Goal: Transaction & Acquisition: Obtain resource

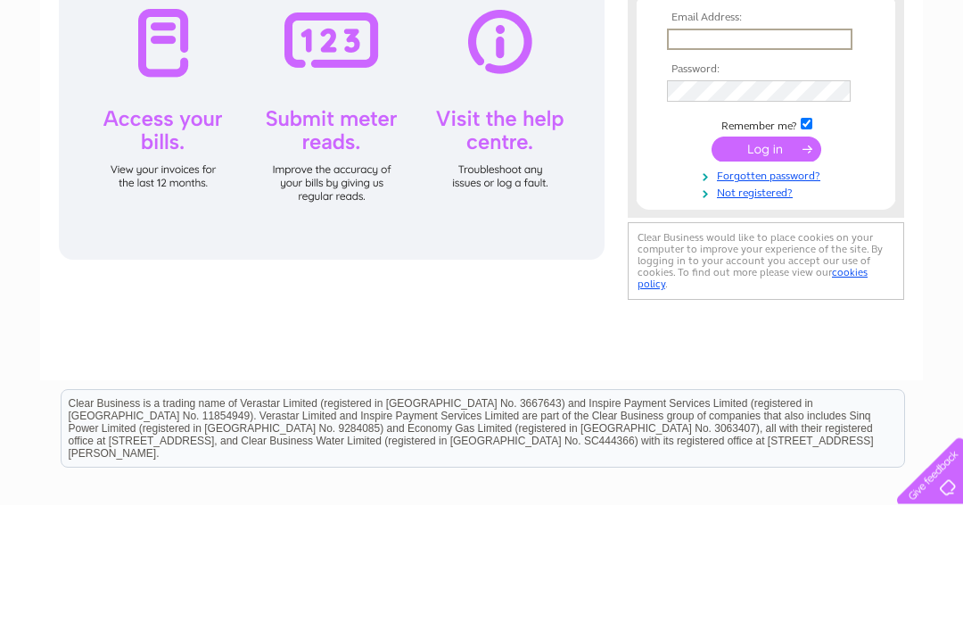
type input "[EMAIL_ADDRESS][DOMAIN_NAME]"
click at [766, 276] on input "submit" at bounding box center [767, 275] width 110 height 25
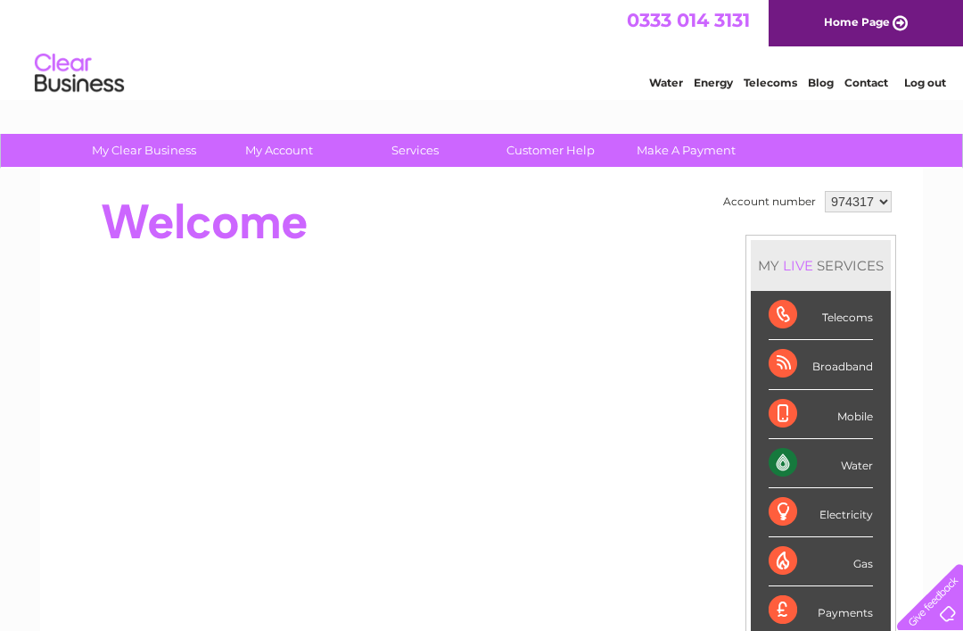
click at [756, 275] on div "MY LIVE SERVICES" at bounding box center [821, 265] width 140 height 51
click at [780, 453] on div "Water" at bounding box center [821, 463] width 104 height 49
click at [813, 459] on div "Water" at bounding box center [821, 463] width 104 height 49
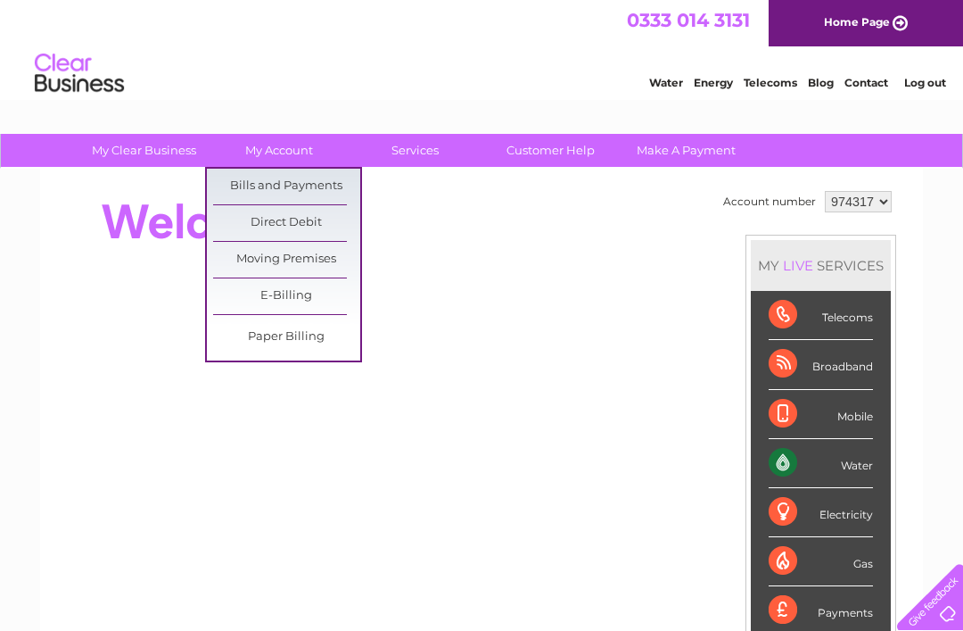
click at [267, 178] on link "Bills and Payments" at bounding box center [286, 187] width 147 height 36
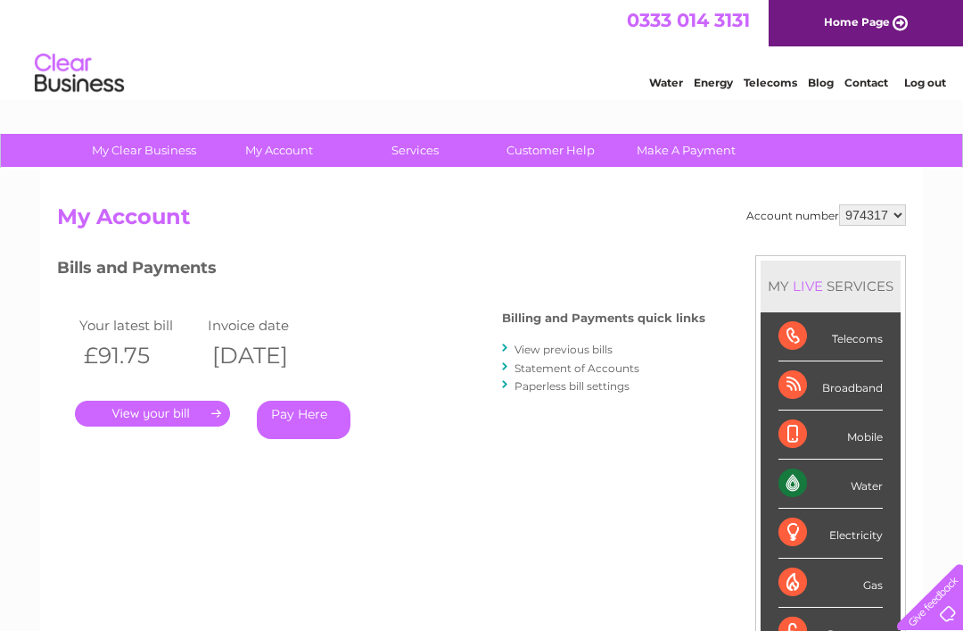
click at [165, 407] on link "." at bounding box center [152, 413] width 155 height 26
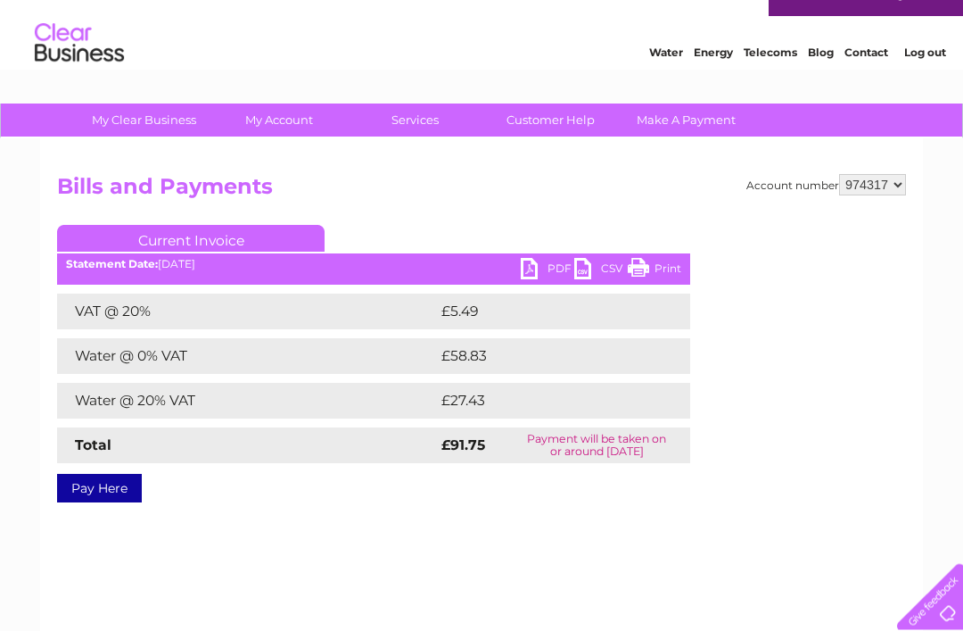
scroll to position [30, 0]
click at [528, 267] on link "PDF" at bounding box center [548, 271] width 54 height 26
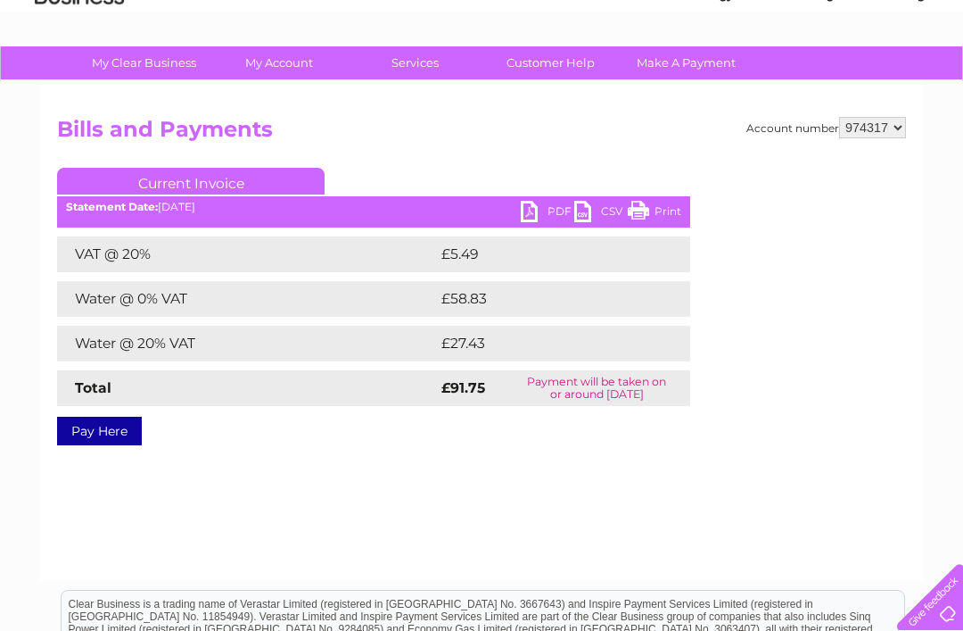
click at [534, 205] on link "PDF" at bounding box center [548, 214] width 54 height 26
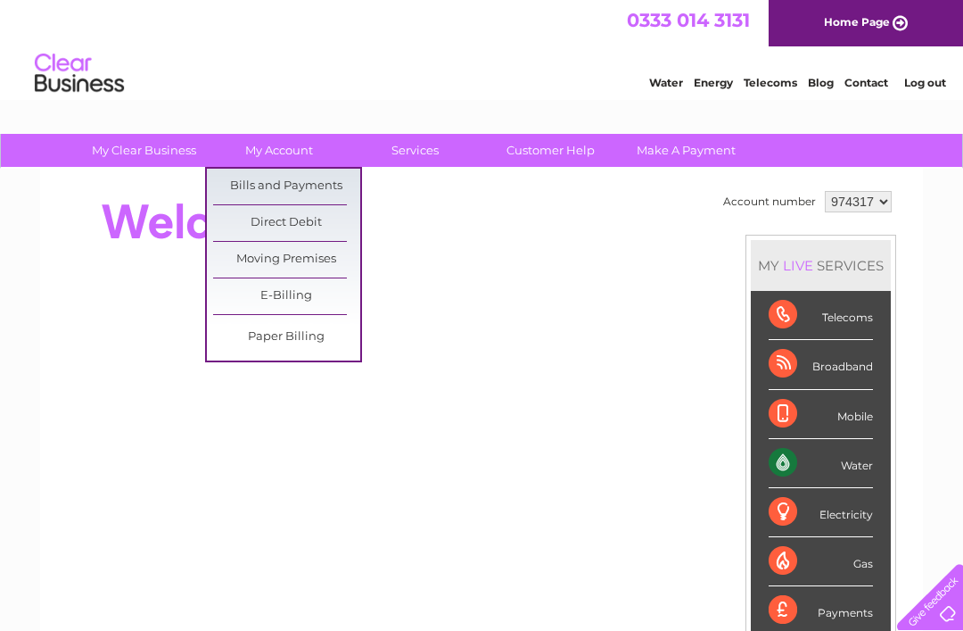
click at [256, 183] on link "Bills and Payments" at bounding box center [286, 187] width 147 height 36
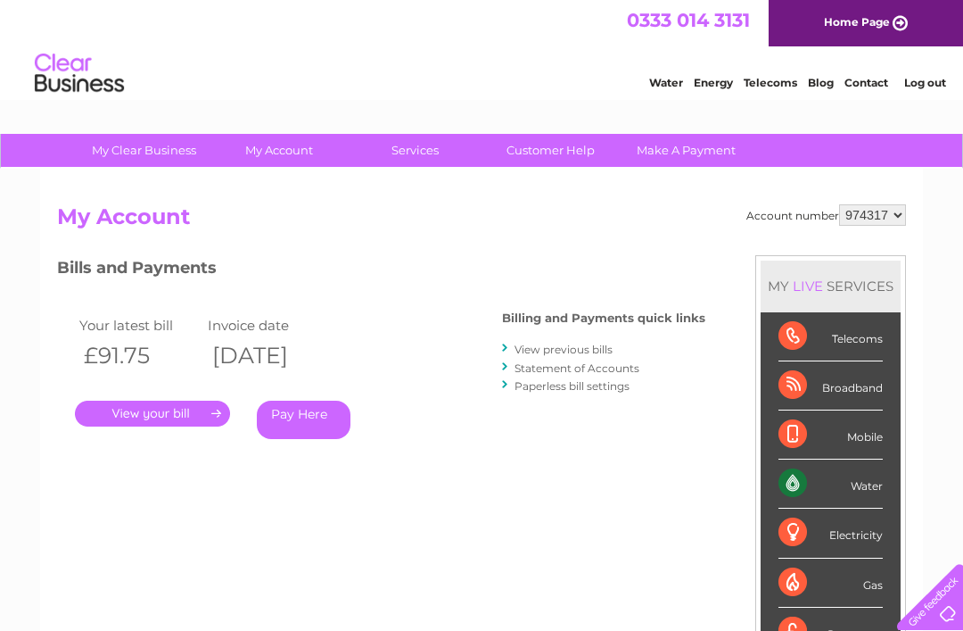
click at [176, 400] on link "." at bounding box center [152, 413] width 155 height 26
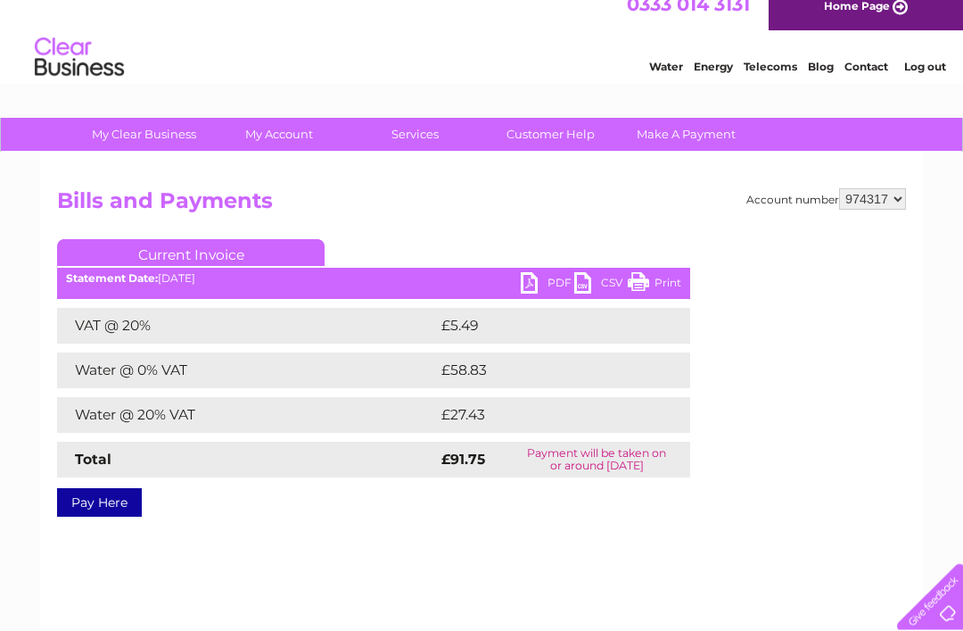
scroll to position [16, 0]
click at [512, 50] on div "Water Energy Telecoms Blog Contact Log out" at bounding box center [481, 59] width 963 height 58
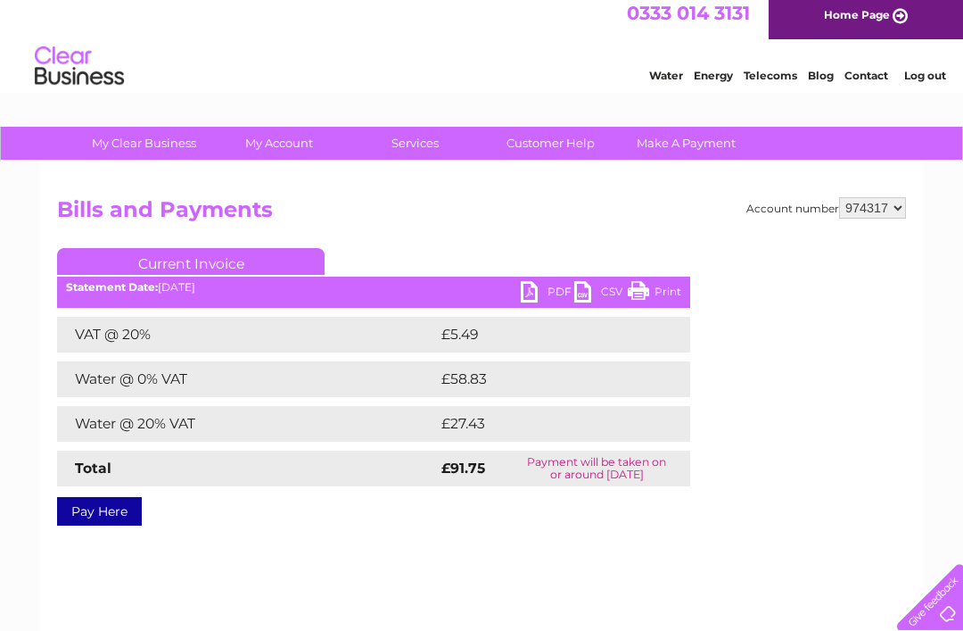
scroll to position [0, 0]
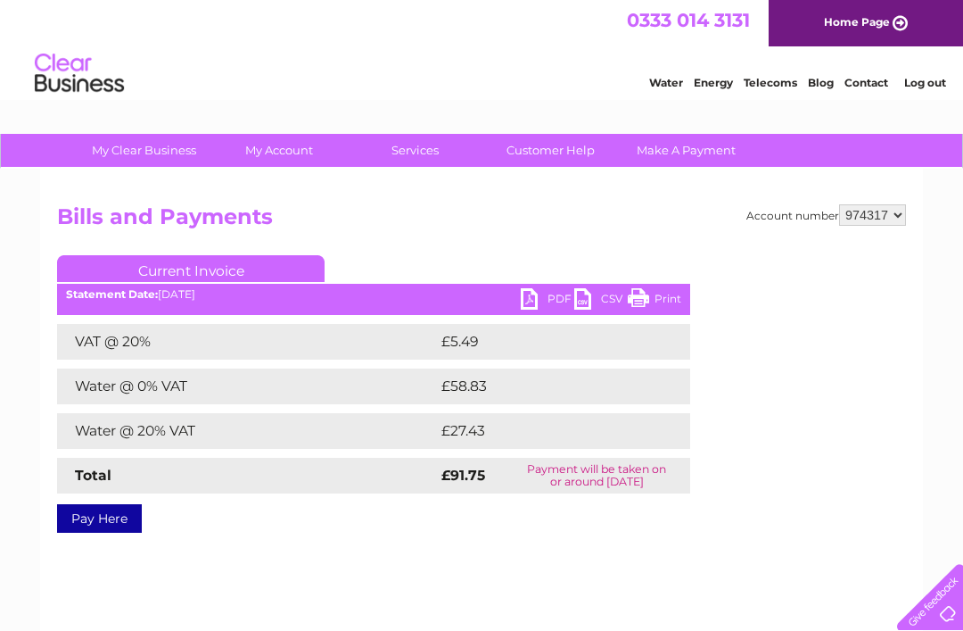
click at [485, 71] on div "Water Energy Telecoms Blog Contact Log out" at bounding box center [481, 75] width 963 height 58
click at [406, 523] on div "Pay Here" at bounding box center [373, 509] width 633 height 32
click at [513, 290] on div "Statement Date: [DATE]" at bounding box center [373, 294] width 633 height 12
click at [651, 301] on link "Print" at bounding box center [655, 301] width 54 height 26
click at [635, 296] on link "Print" at bounding box center [655, 301] width 54 height 26
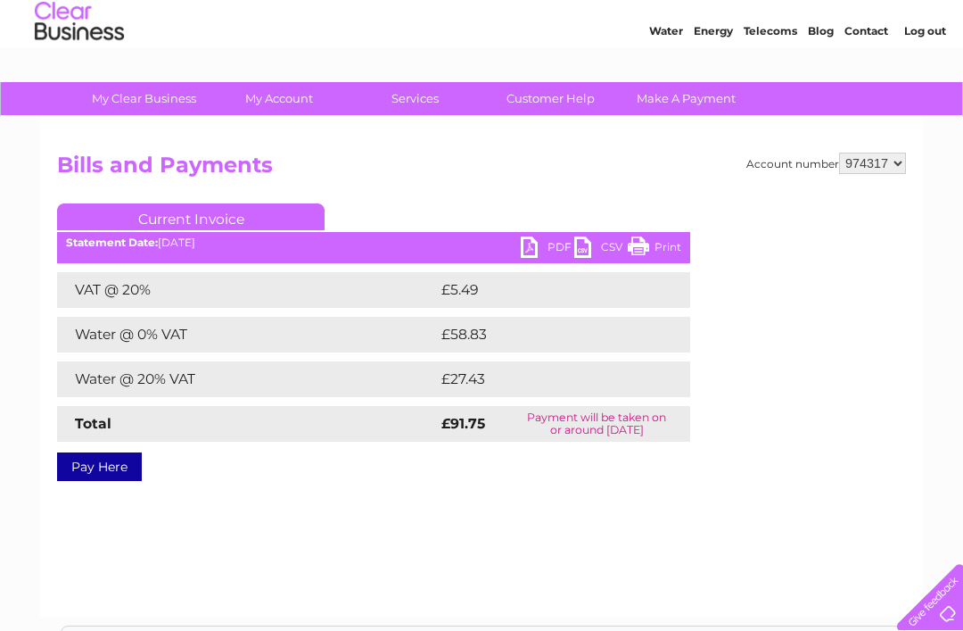
scroll to position [57, 0]
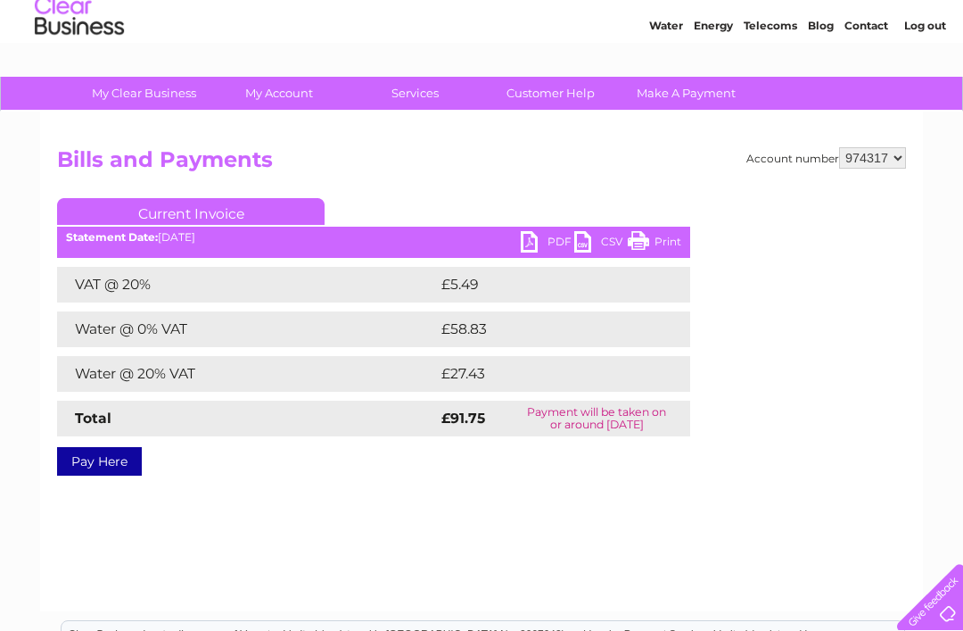
click at [523, 243] on link "PDF" at bounding box center [548, 244] width 54 height 26
click at [542, 242] on link "PDF" at bounding box center [548, 244] width 54 height 26
